Goal: Information Seeking & Learning: Learn about a topic

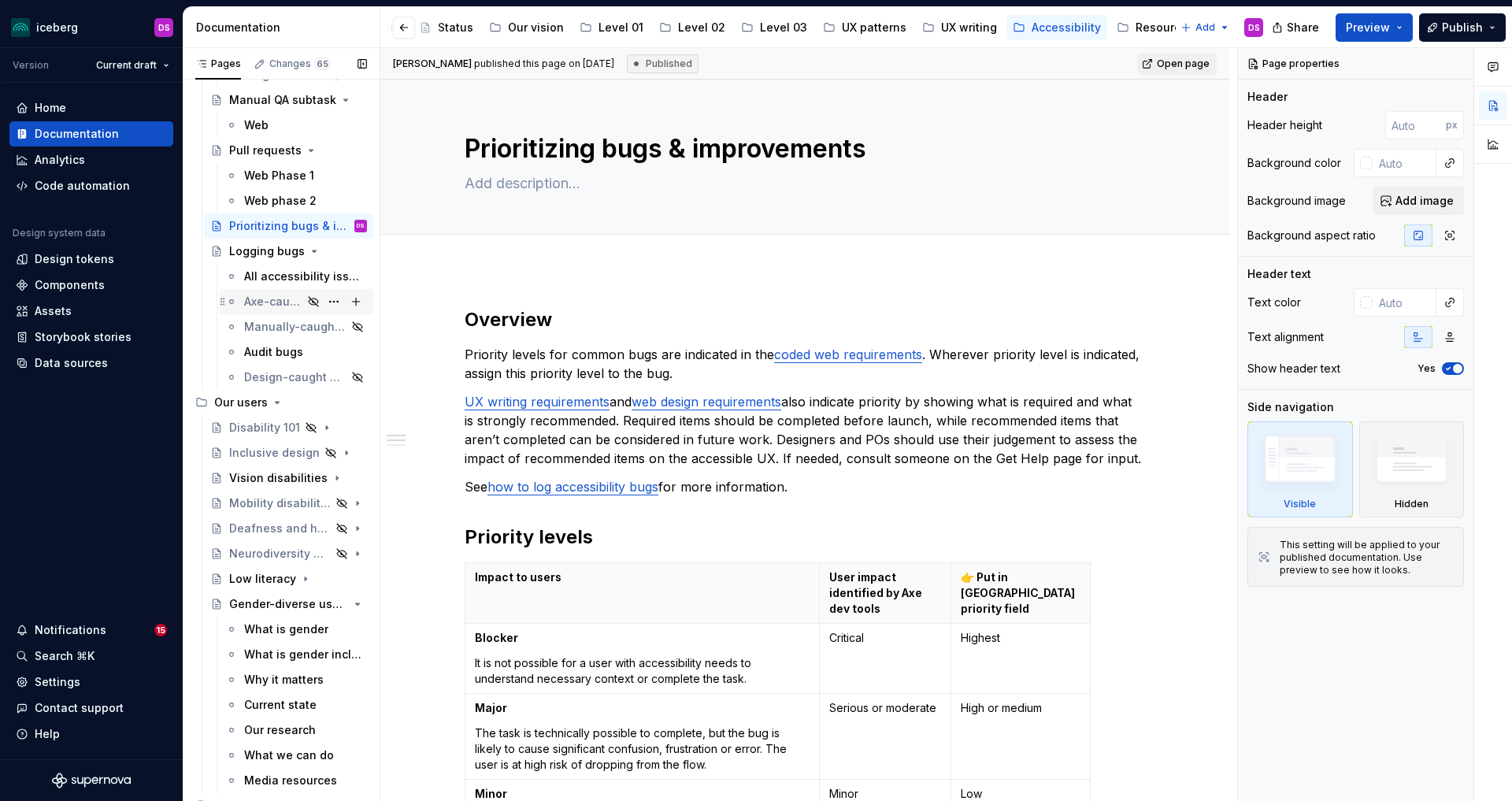
scroll to position [721, 0]
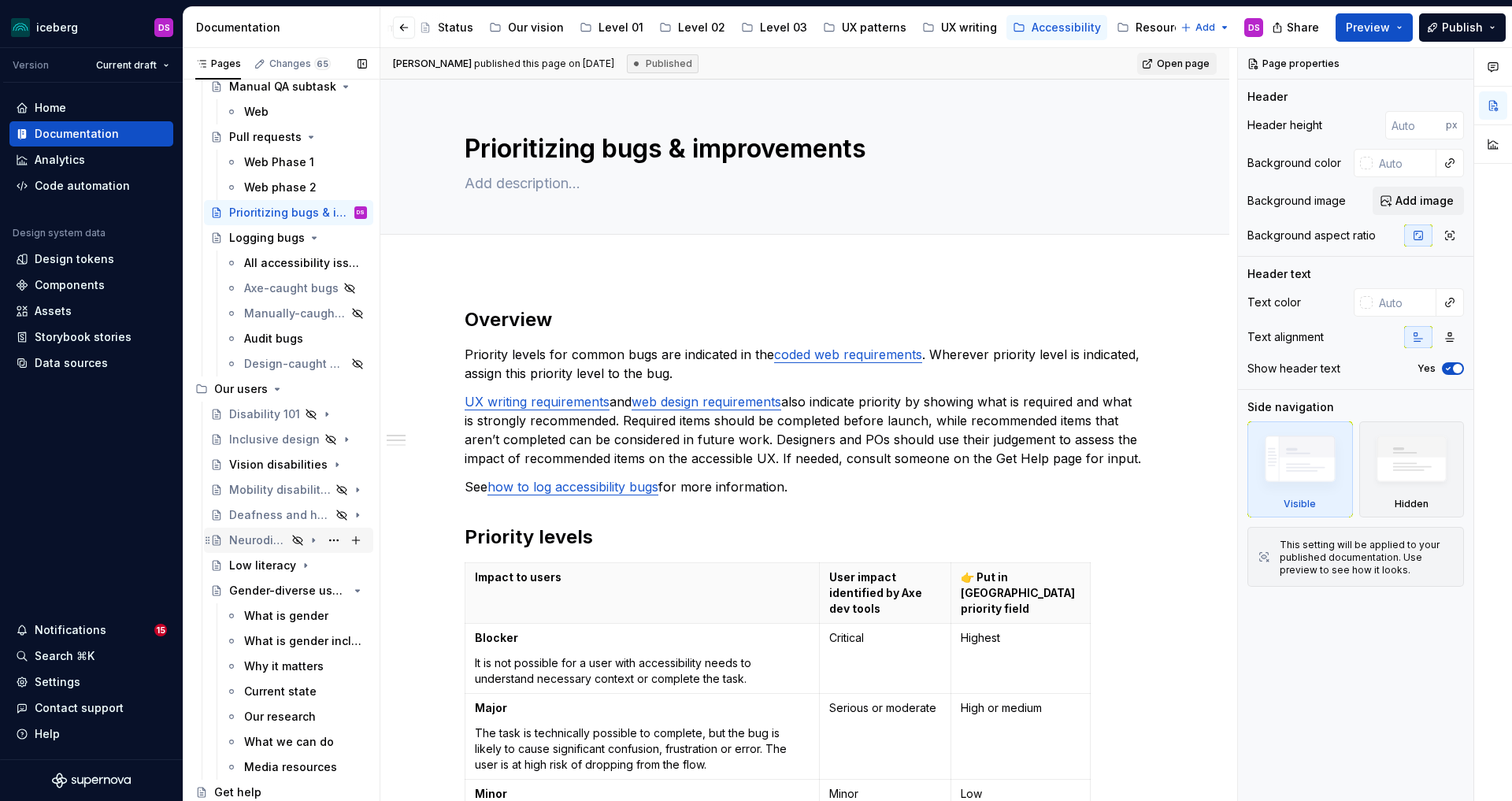
click at [255, 538] on div "Neurodiversity & cognitive disabilities" at bounding box center [258, 540] width 58 height 16
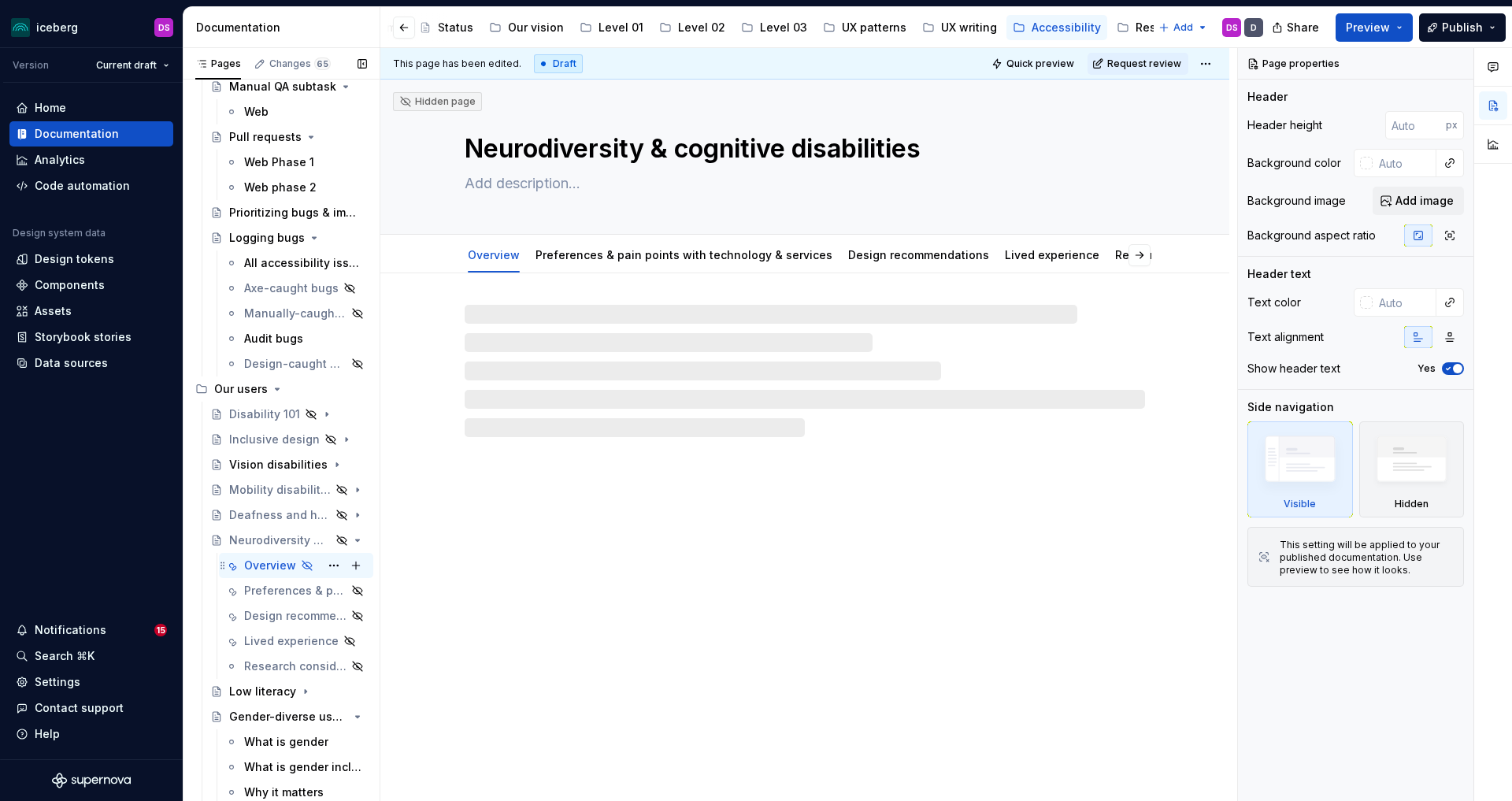
click at [265, 562] on div "Overview" at bounding box center [270, 565] width 52 height 16
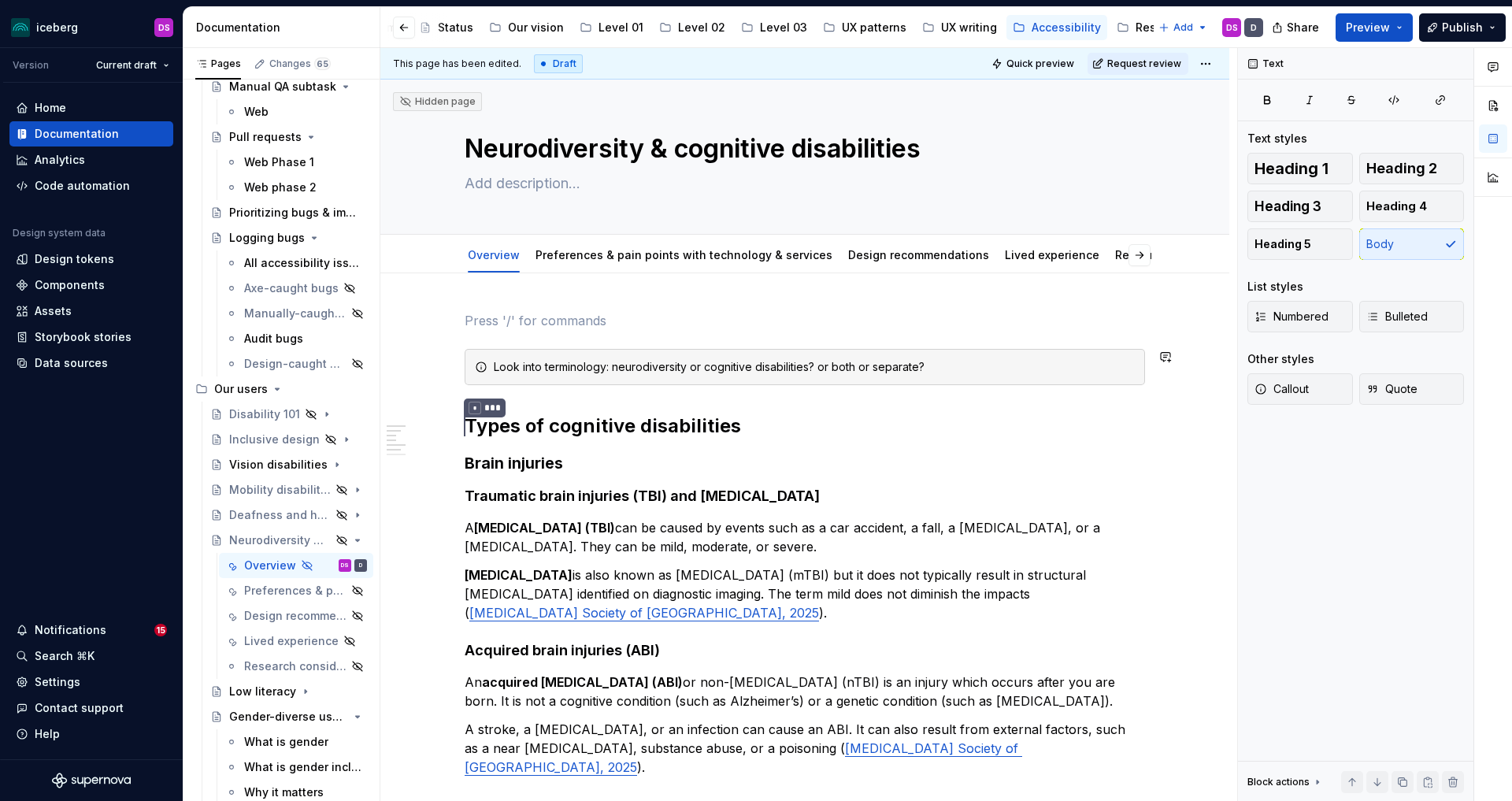
type textarea "*"
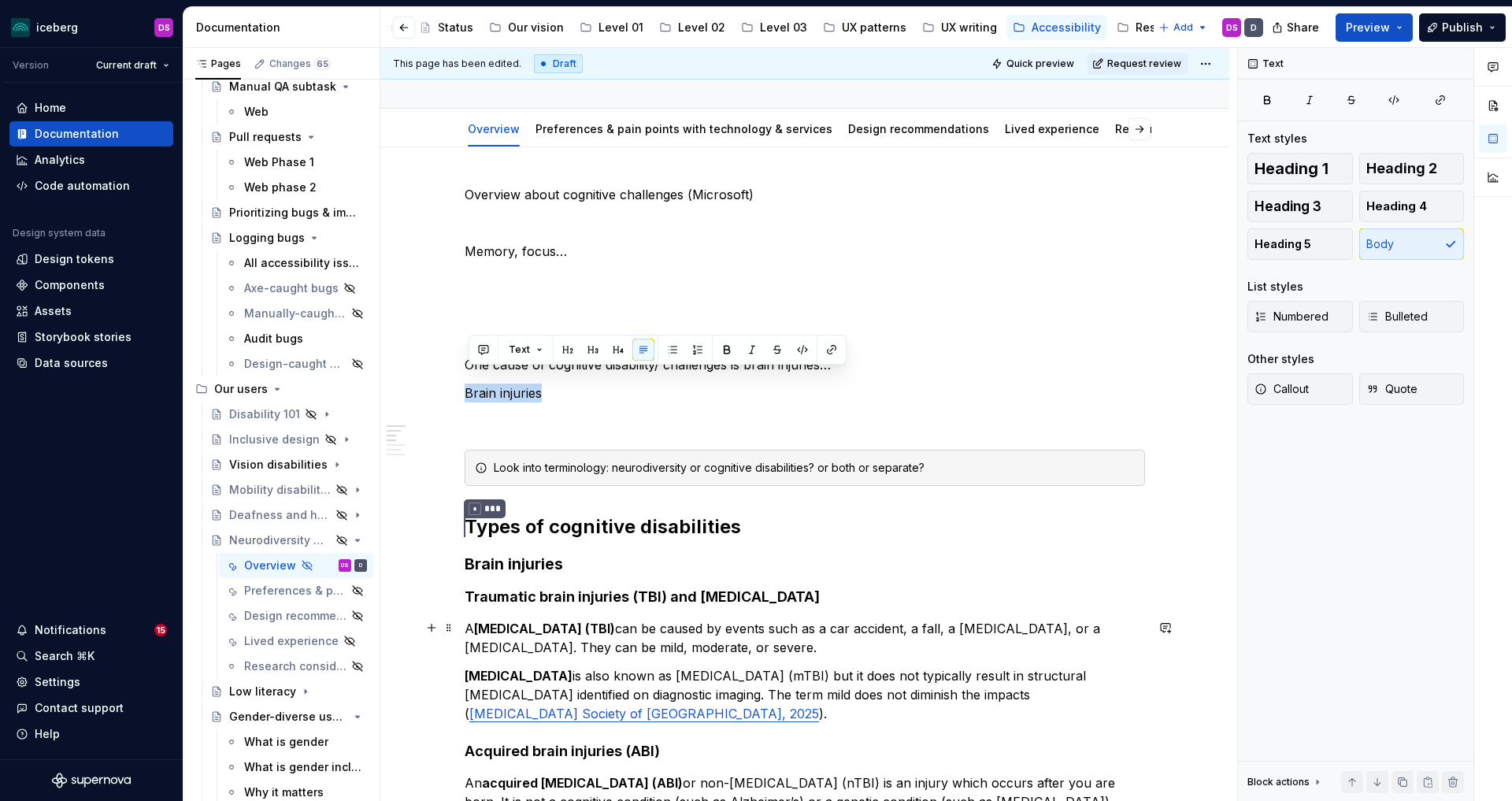
scroll to position [71, 0]
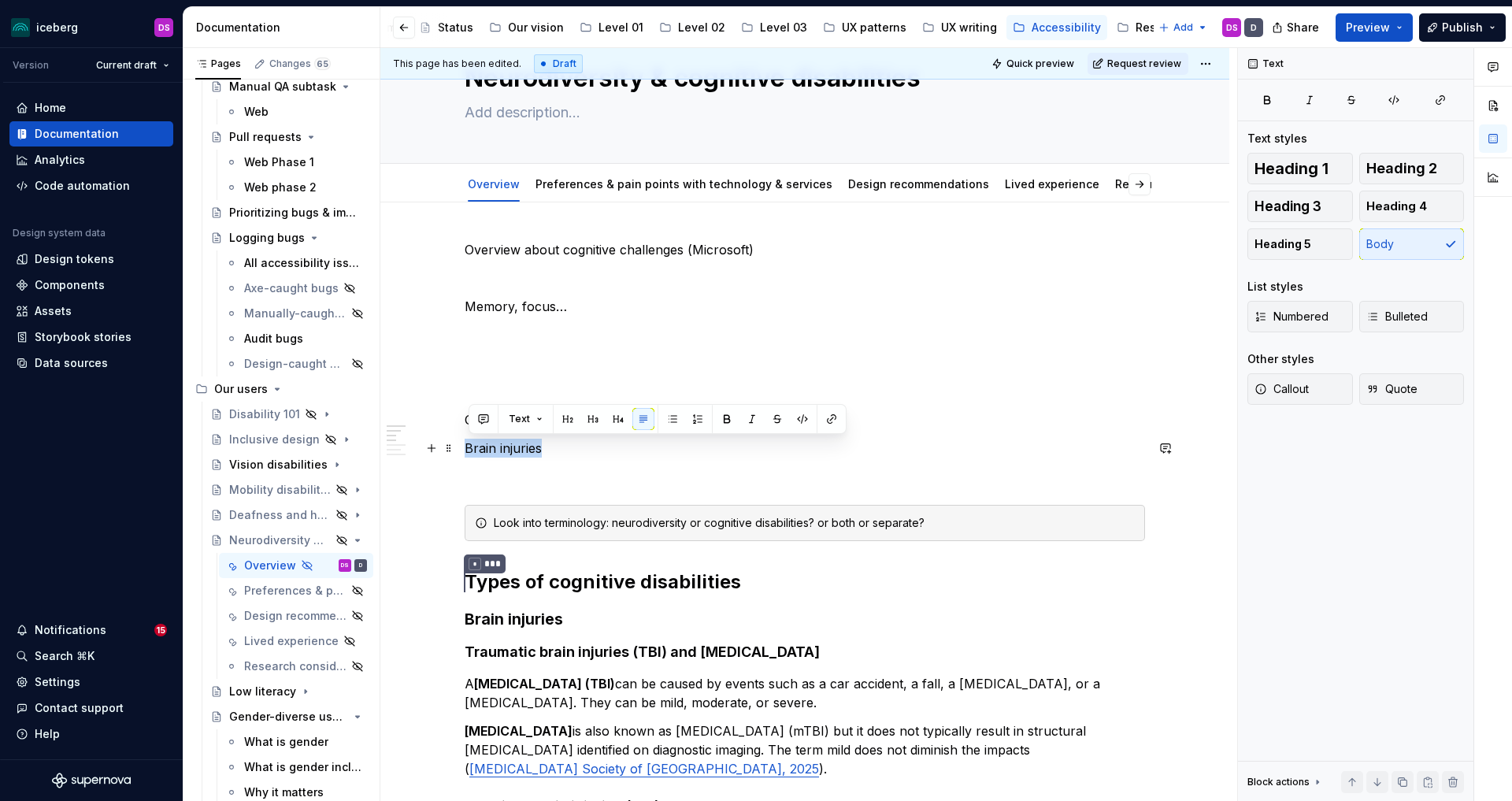
click at [560, 450] on p "Brain injuries" at bounding box center [805, 448] width 680 height 19
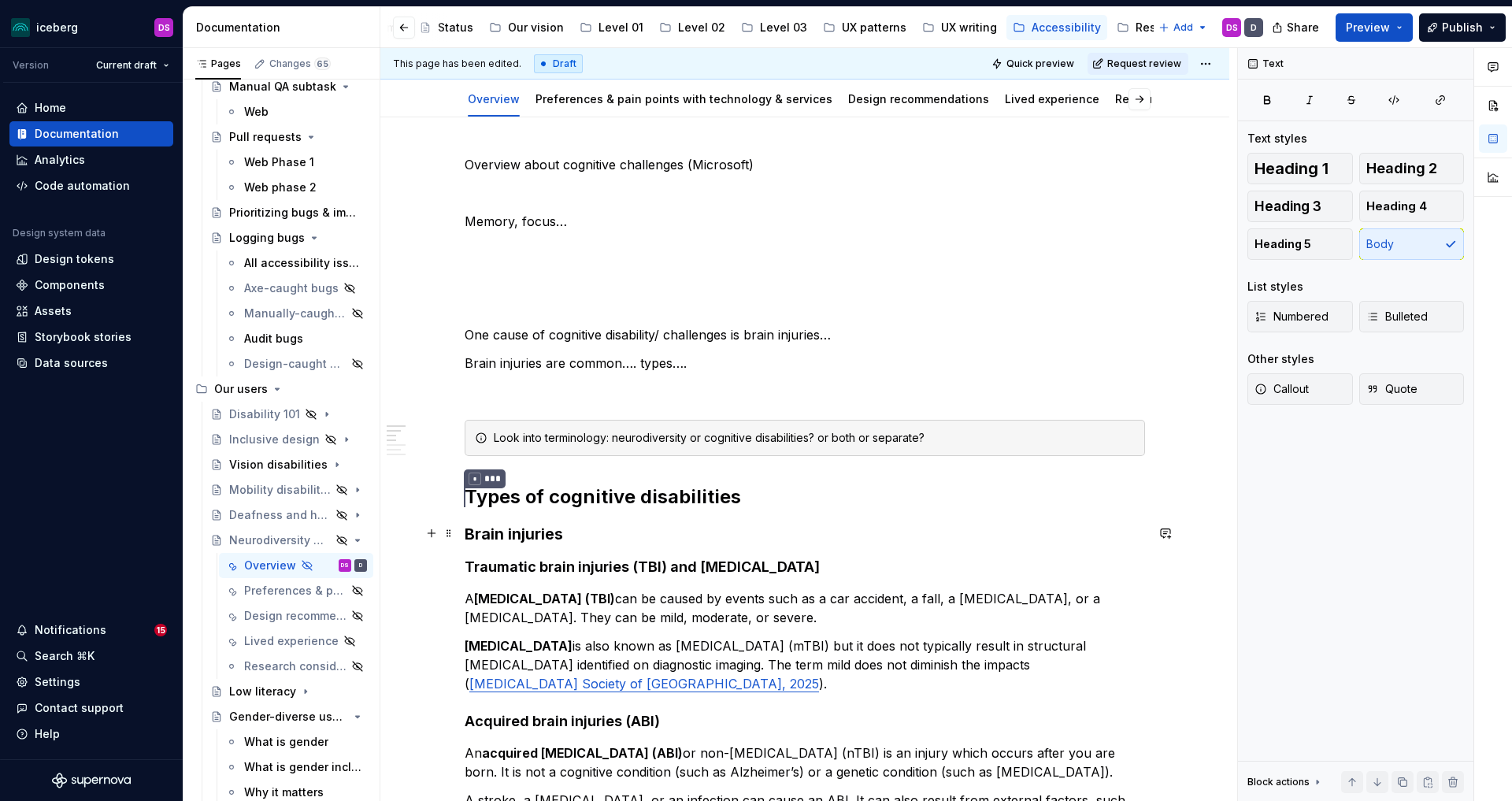
scroll to position [154, 0]
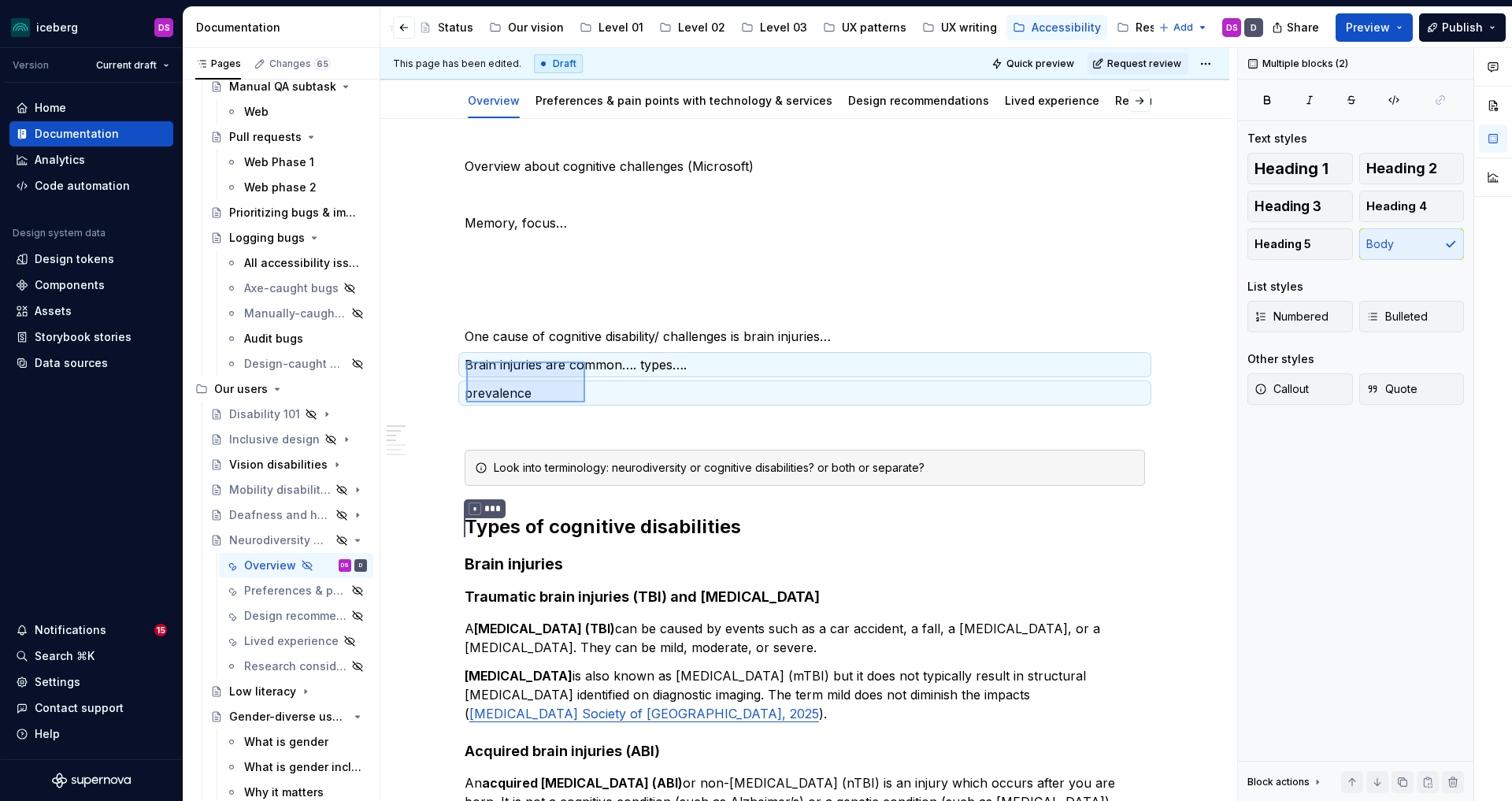
drag, startPoint x: 467, startPoint y: 362, endPoint x: 611, endPoint y: 433, distance: 160.6
click at [611, 433] on div "This page has been edited. Draft Quick preview Request review Hidden page Neuro…" at bounding box center [809, 424] width 857 height 754
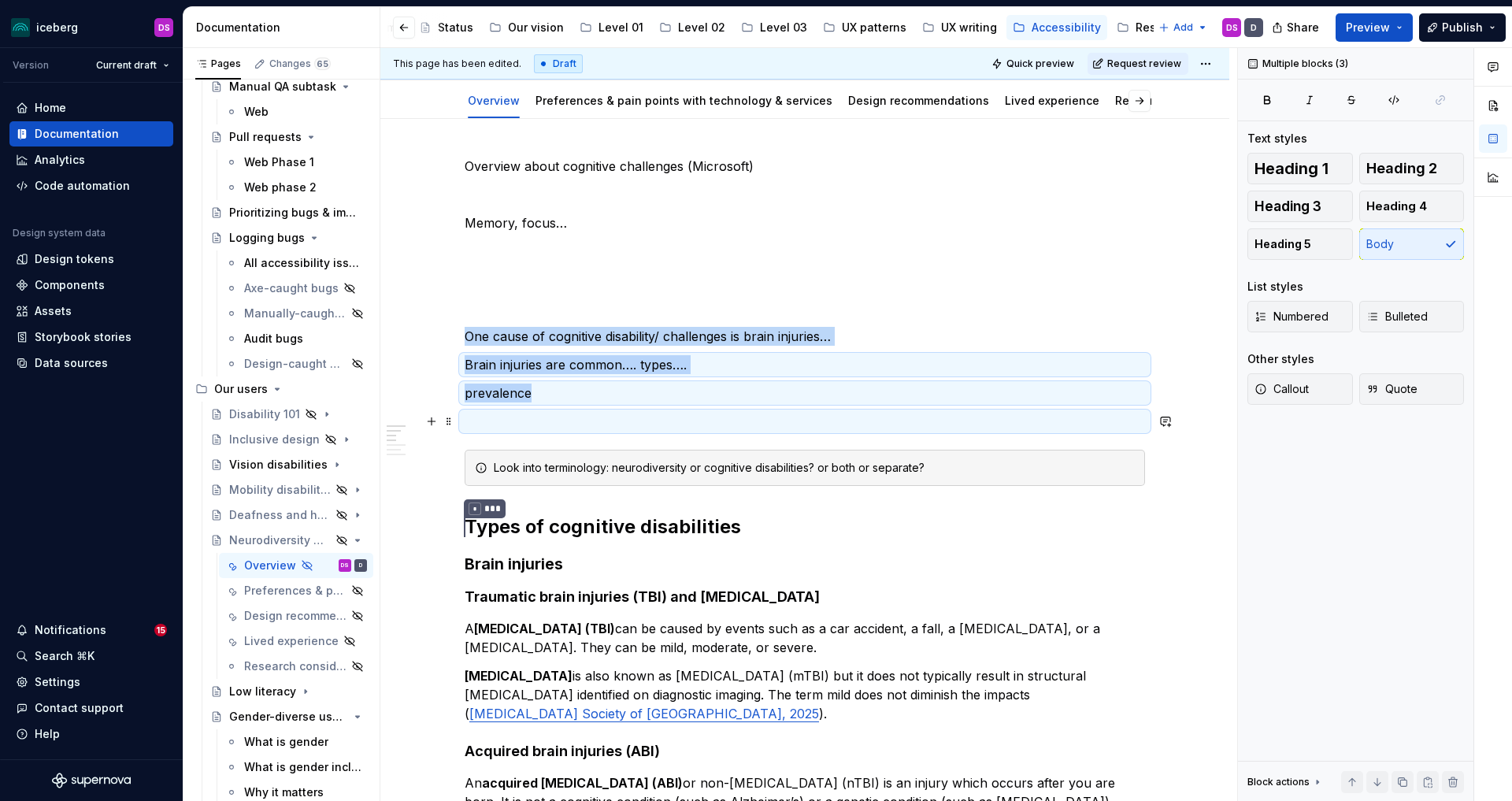
click at [664, 421] on p at bounding box center [805, 421] width 680 height 19
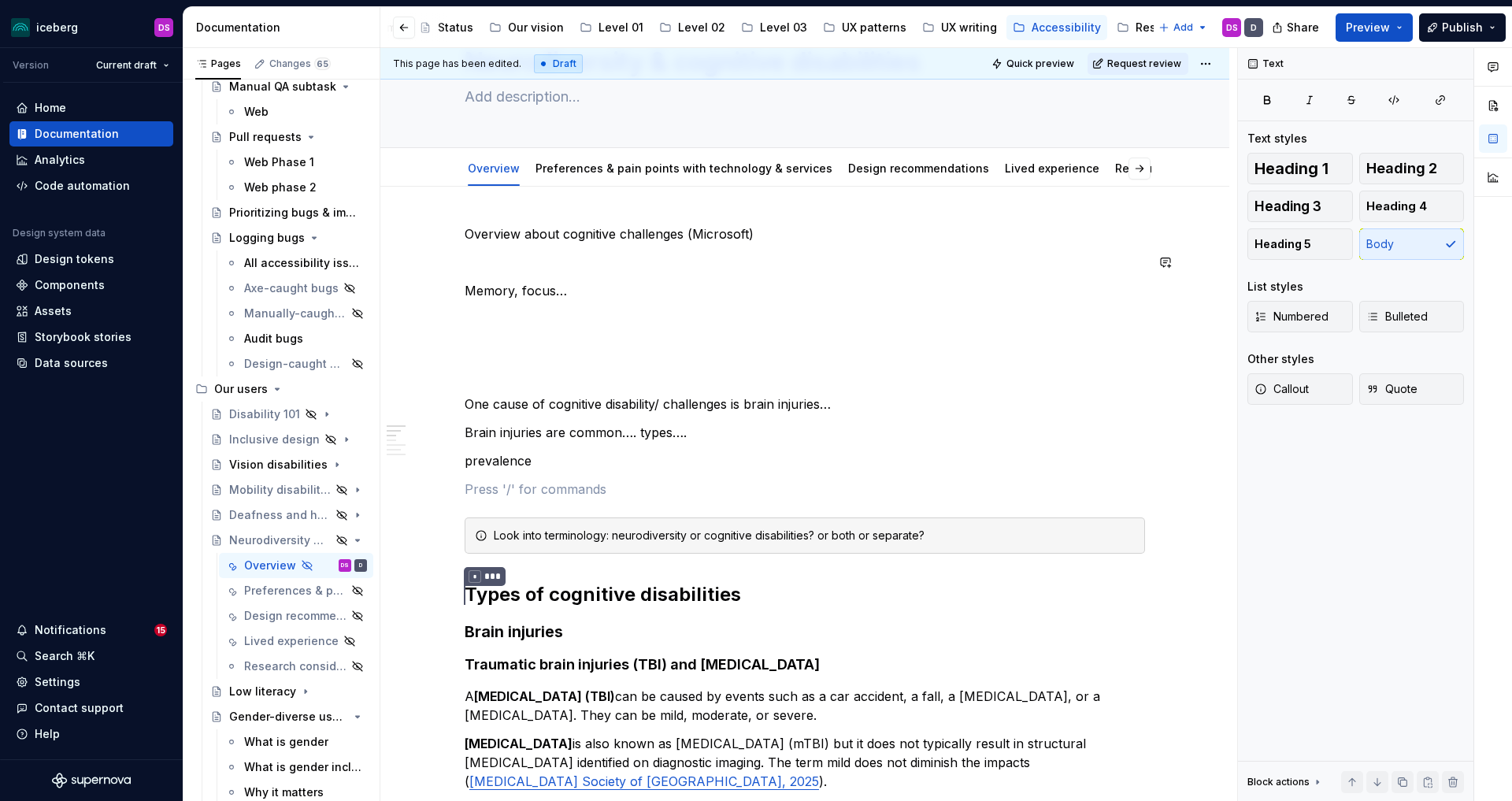
scroll to position [0, 0]
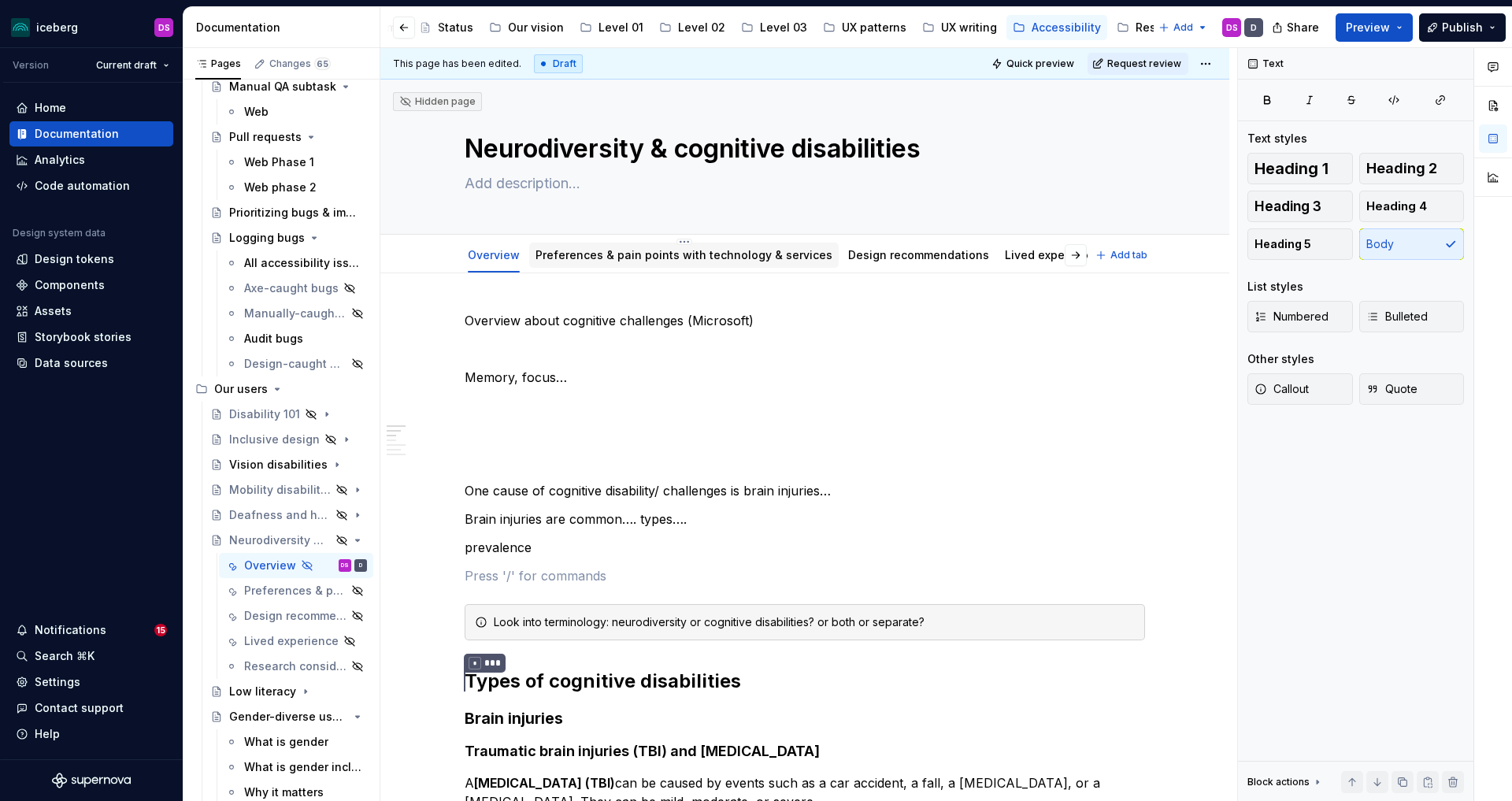
click at [692, 263] on div "Preferences & pain points with technology & services" at bounding box center [684, 255] width 297 height 19
click at [687, 261] on link "Preferences & pain points with technology & services" at bounding box center [684, 254] width 297 height 13
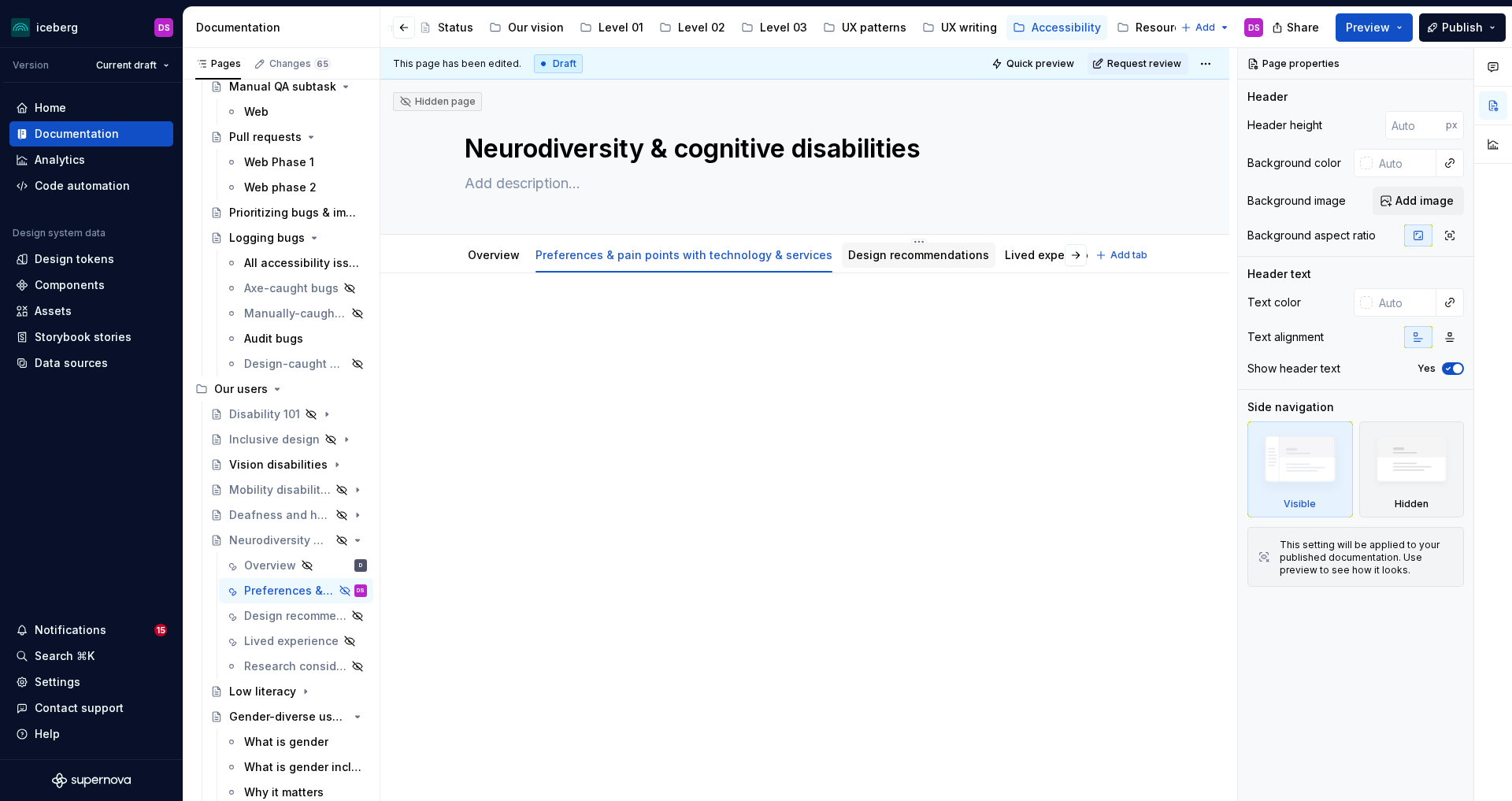
click at [889, 253] on link "Design recommendations" at bounding box center [918, 254] width 141 height 13
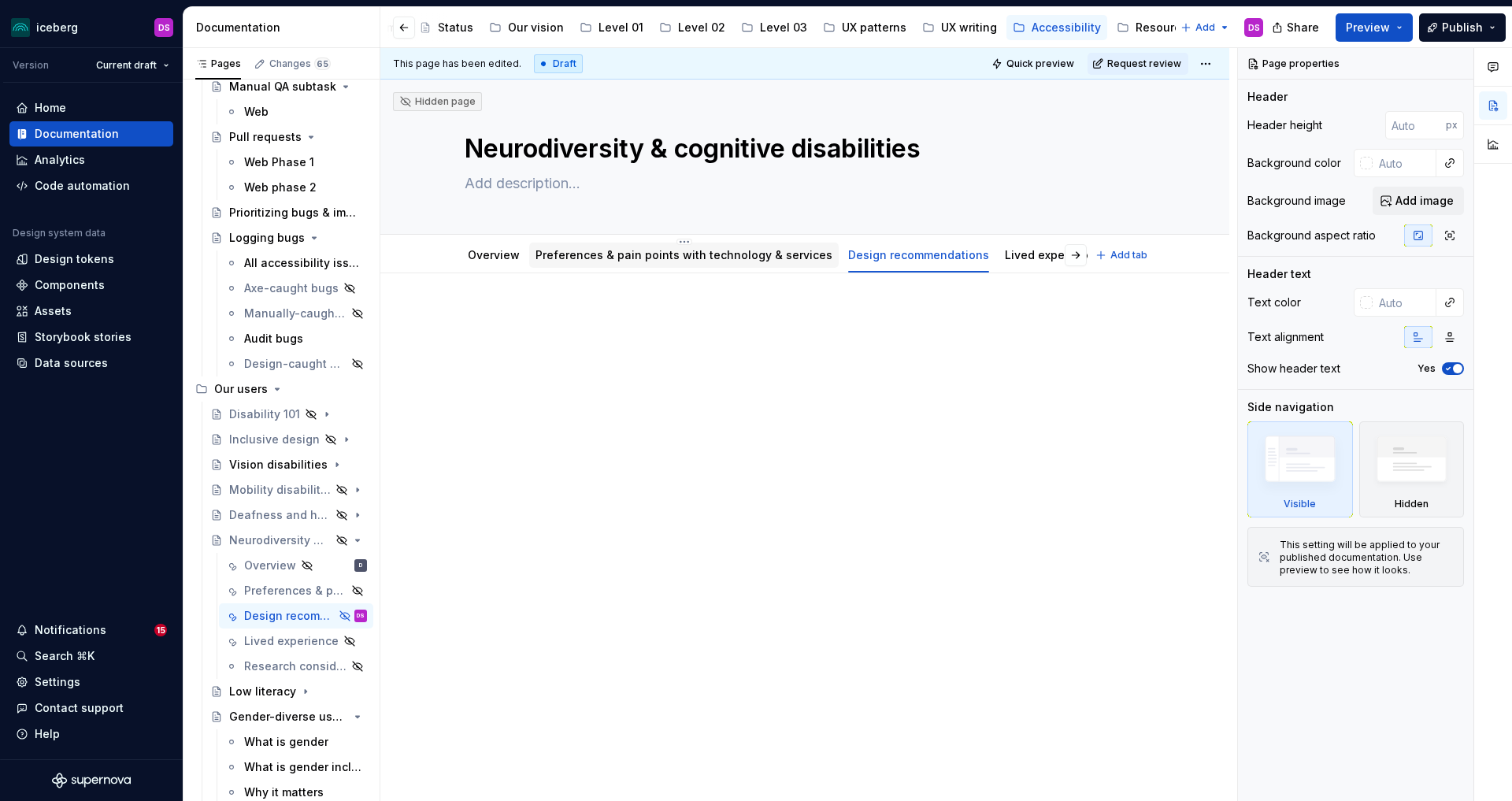
click at [678, 257] on link "Preferences & pain points with technology & services" at bounding box center [684, 254] width 297 height 13
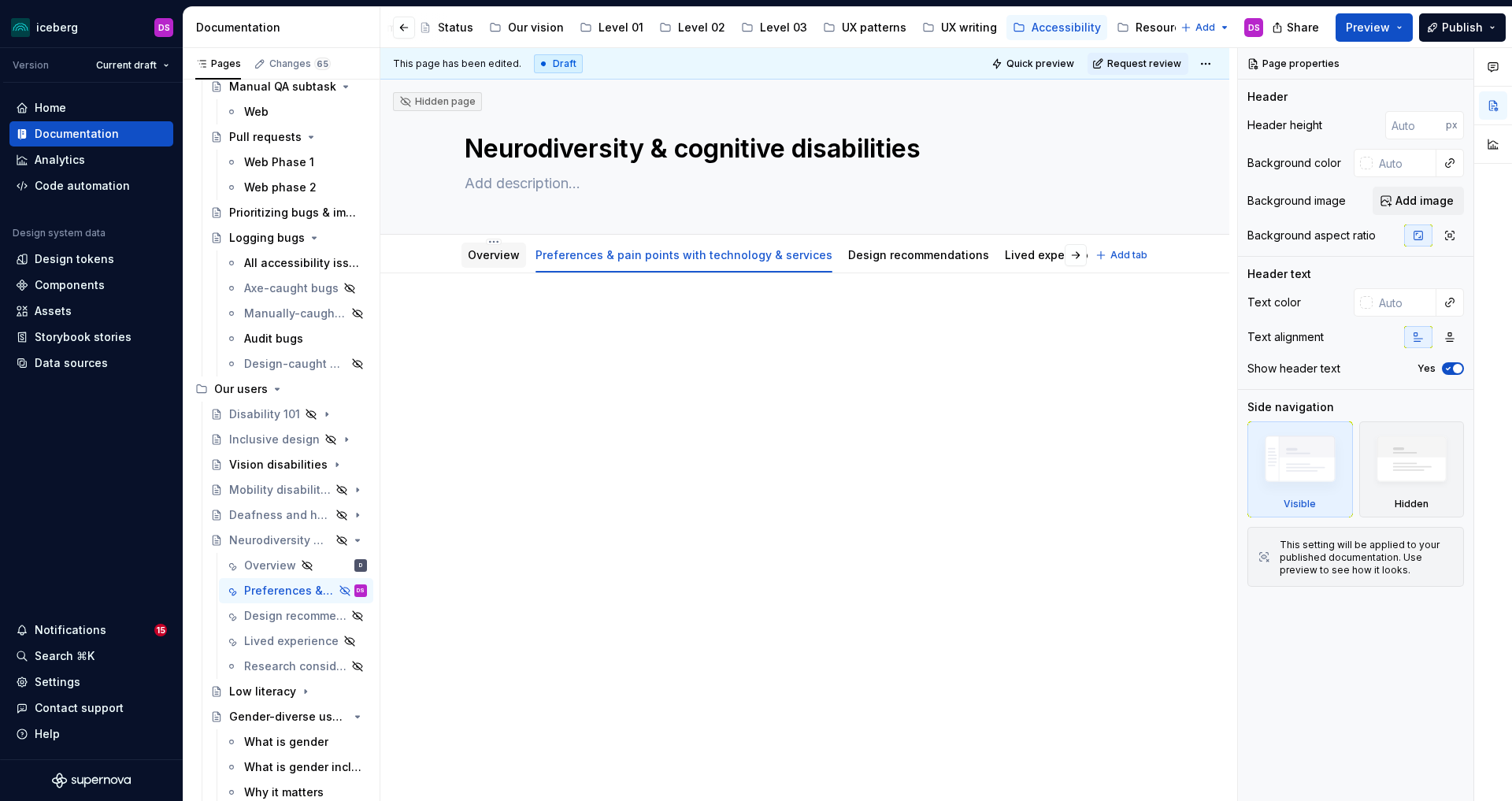
click at [497, 251] on link "Overview" at bounding box center [493, 254] width 52 height 13
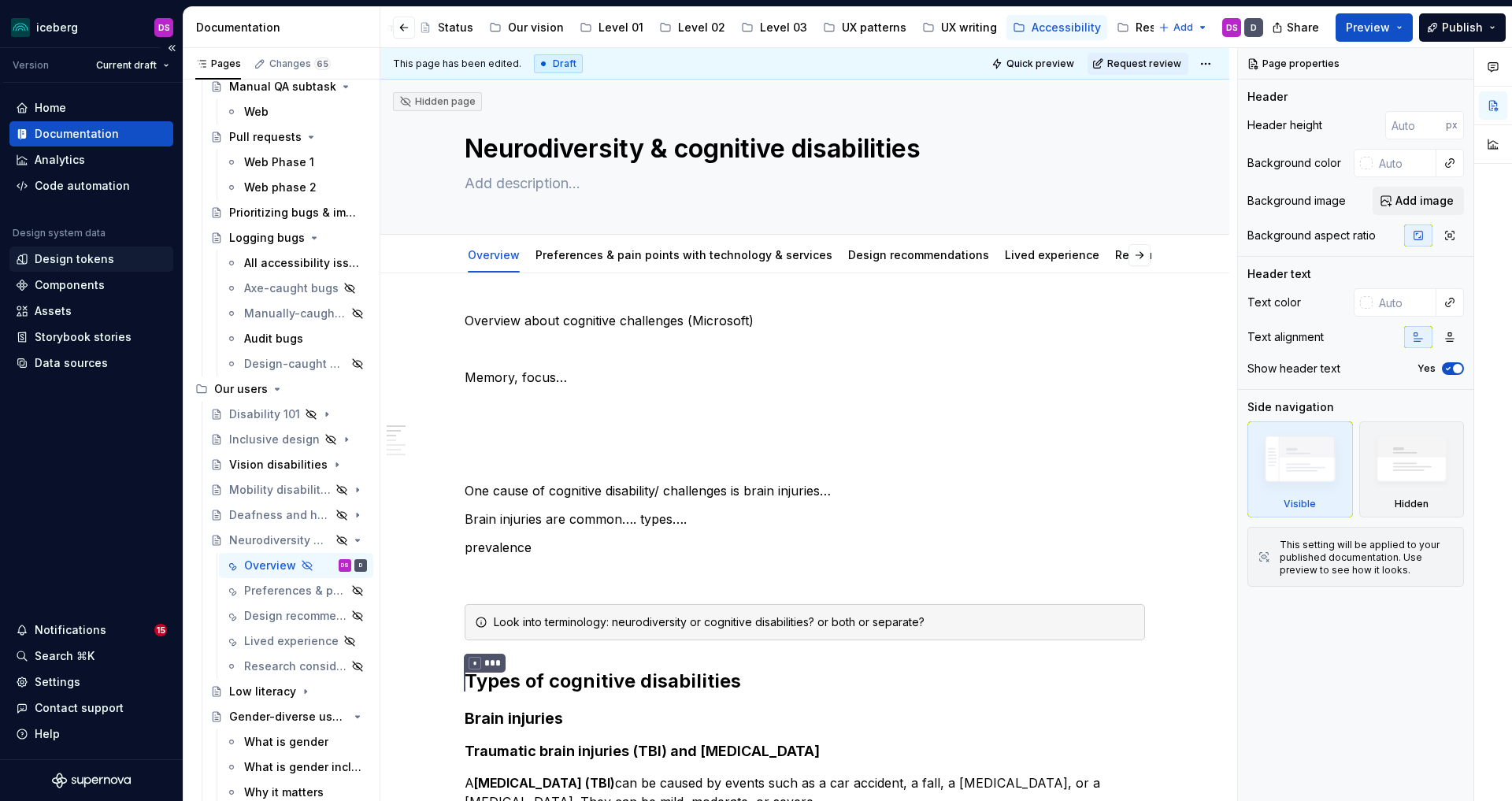
type textarea "*"
